Goal: Task Accomplishment & Management: Manage account settings

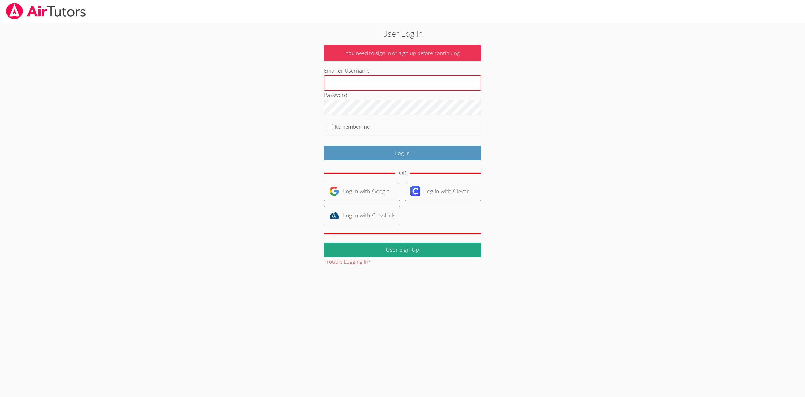
click at [356, 80] on input "Email or Username" at bounding box center [402, 82] width 157 height 15
type input "helloteacherlee@outlook.com"
click at [347, 127] on label "Remember me" at bounding box center [352, 126] width 35 height 7
click at [333, 127] on input "Remember me" at bounding box center [330, 126] width 5 height 5
checkbox input "true"
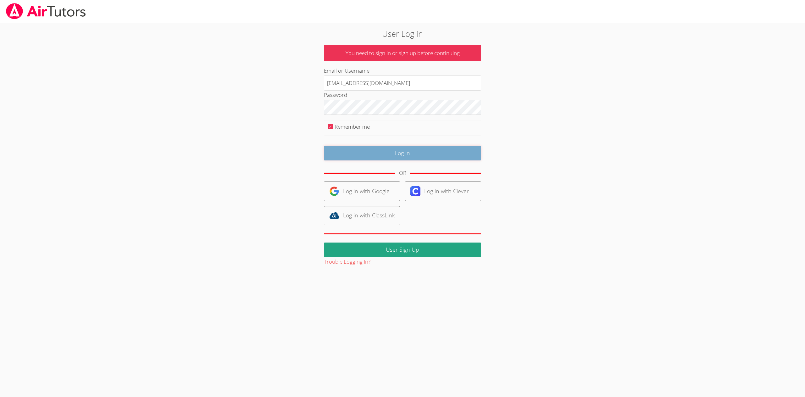
click at [389, 152] on input "Log in" at bounding box center [402, 153] width 157 height 15
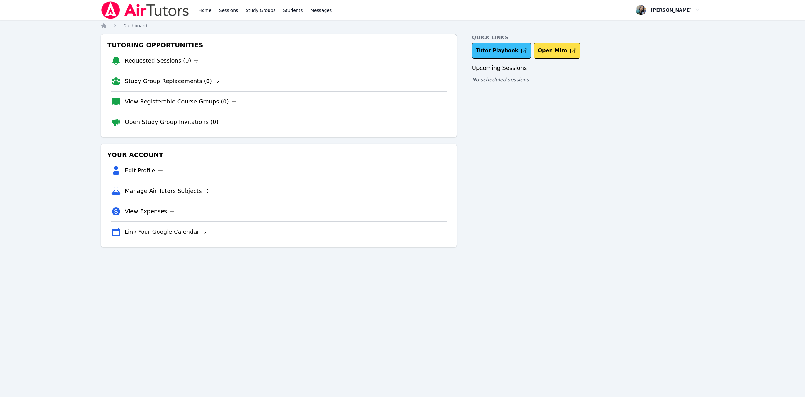
click at [501, 51] on link "Tutor Playbook" at bounding box center [501, 51] width 59 height 16
